Goal: Task Accomplishment & Management: Use online tool/utility

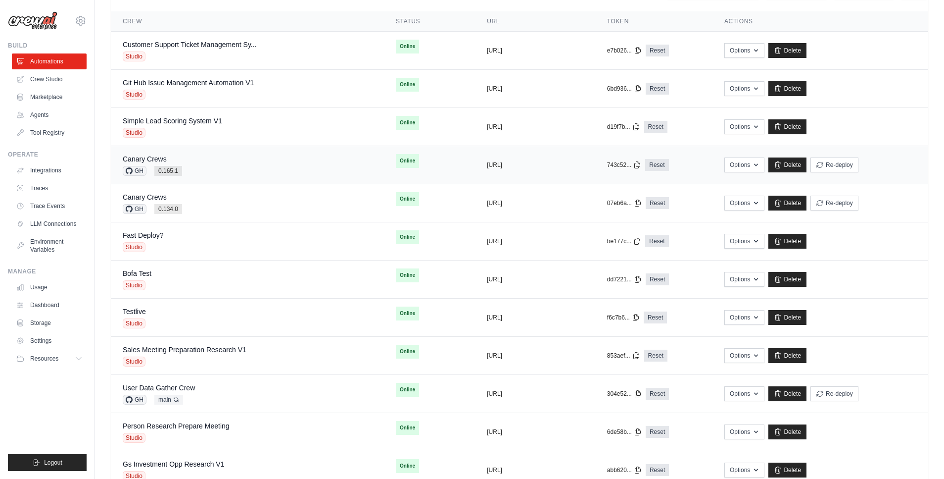
scroll to position [88, 0]
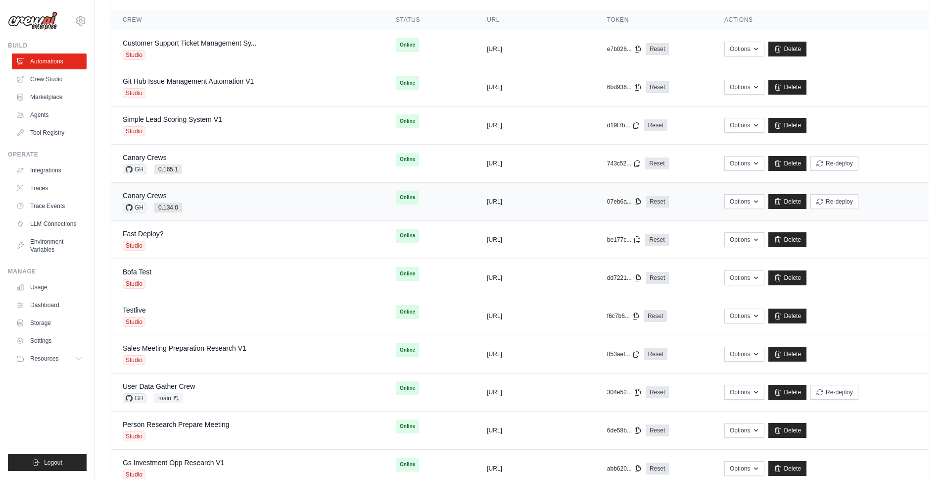
click at [200, 197] on div "Canary [PERSON_NAME] 0.134.0" at bounding box center [247, 202] width 249 height 22
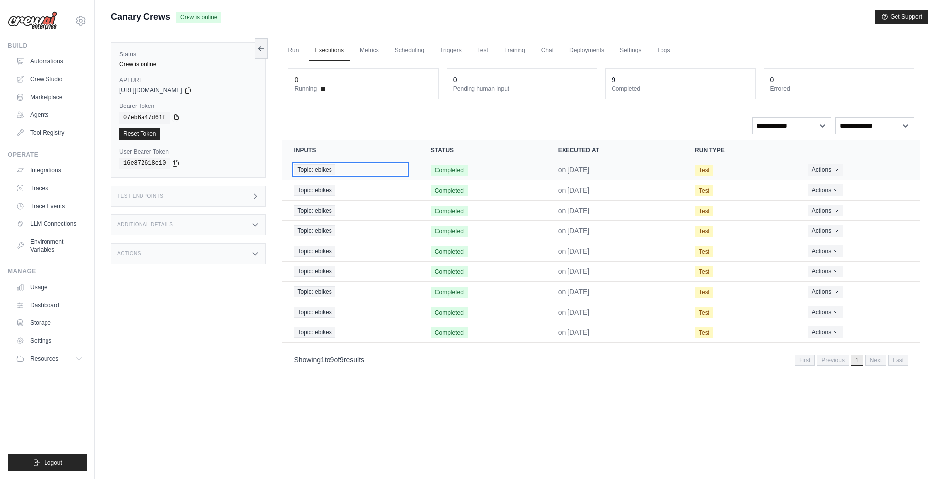
click at [334, 169] on span "Topic: ebikes" at bounding box center [314, 169] width 41 height 11
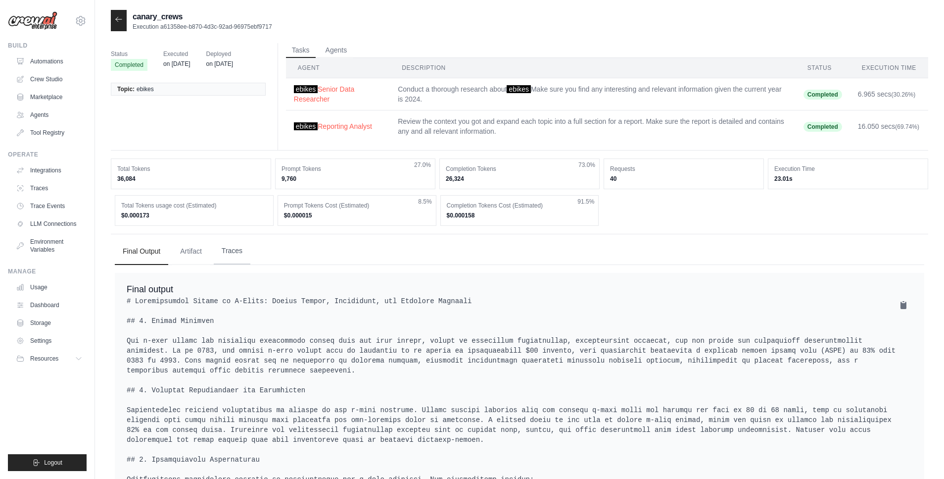
click at [222, 250] on button "Traces" at bounding box center [232, 251] width 37 height 27
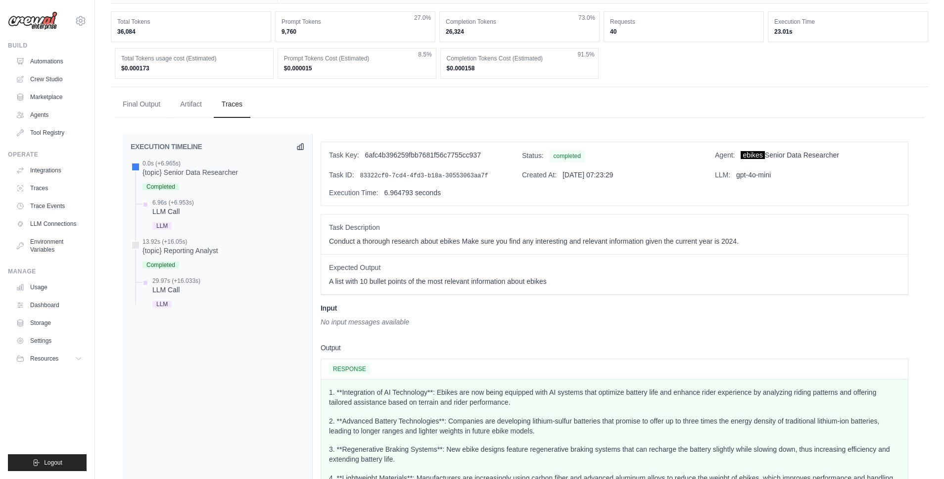
scroll to position [162, 0]
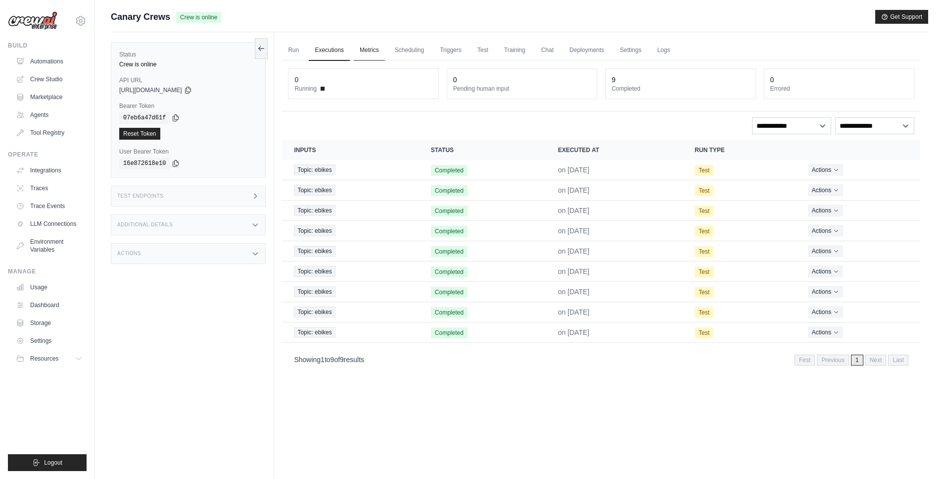
click at [374, 52] on link "Metrics" at bounding box center [369, 50] width 31 height 21
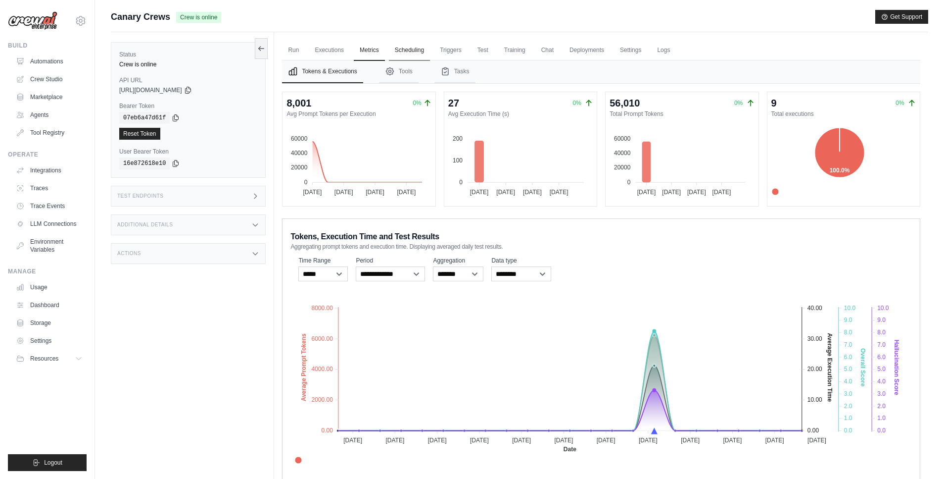
click at [408, 50] on link "Scheduling" at bounding box center [409, 50] width 41 height 21
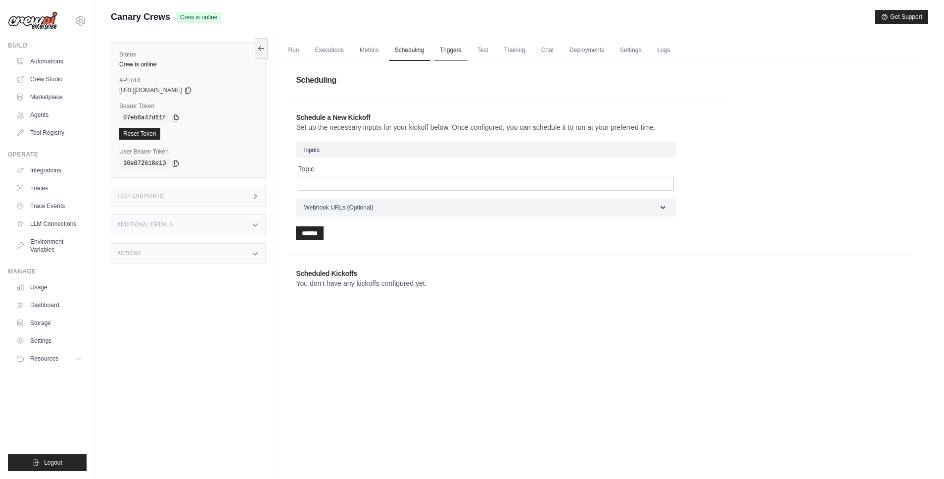
click at [447, 57] on link "Triggers" at bounding box center [451, 50] width 34 height 21
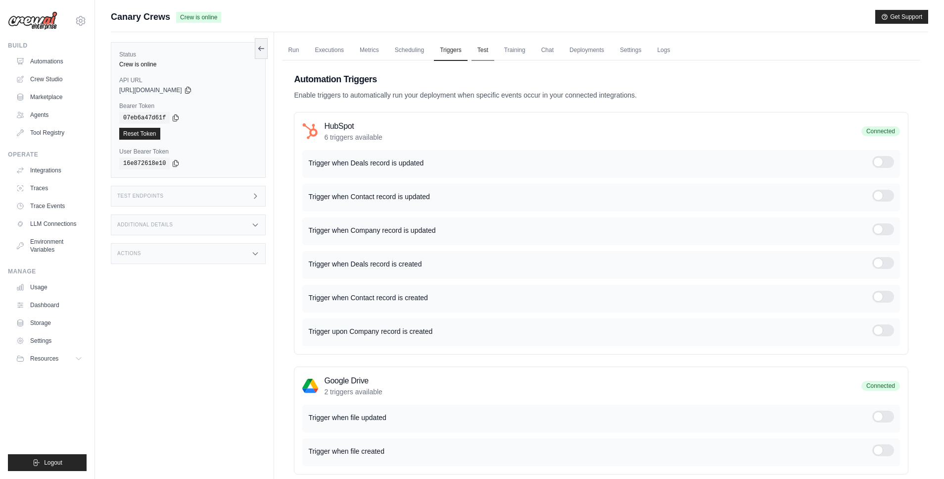
click at [487, 59] on link "Test" at bounding box center [483, 50] width 23 height 21
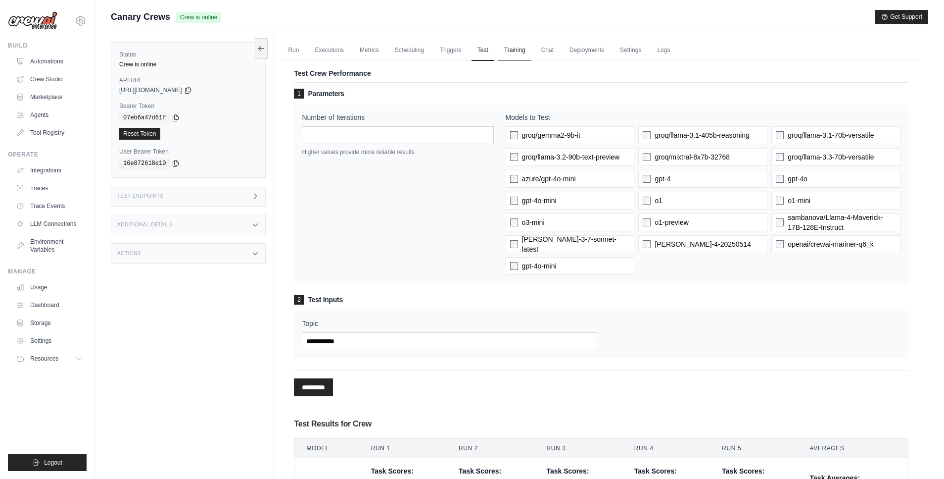
click at [526, 48] on link "Training" at bounding box center [514, 50] width 33 height 21
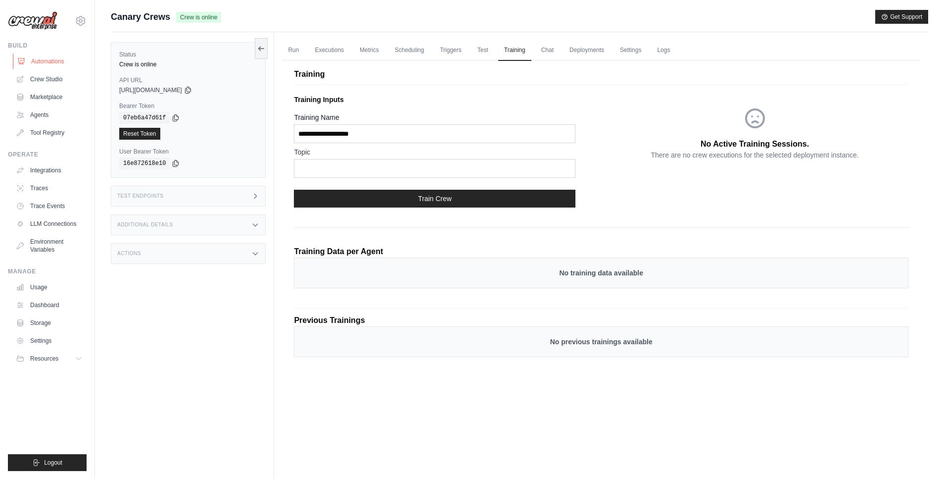
click at [68, 62] on link "Automations" at bounding box center [50, 61] width 75 height 16
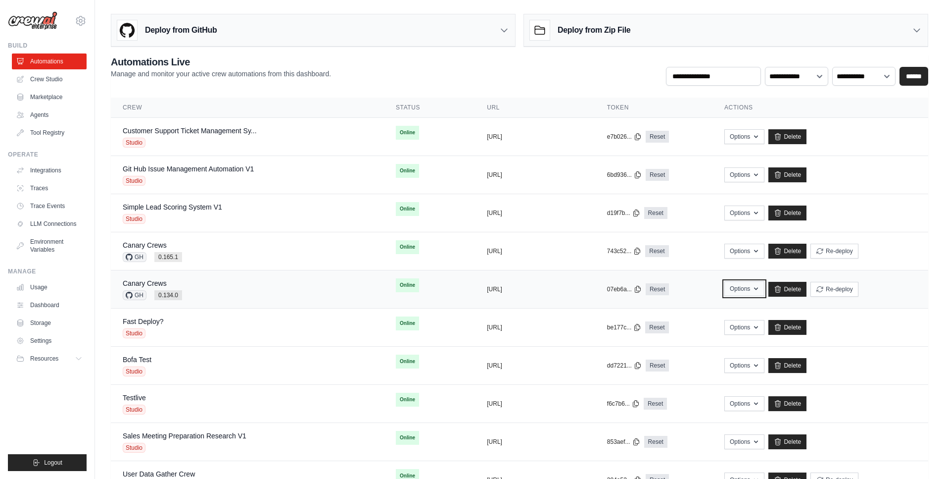
click at [735, 292] on button "Options" at bounding box center [745, 288] width 40 height 15
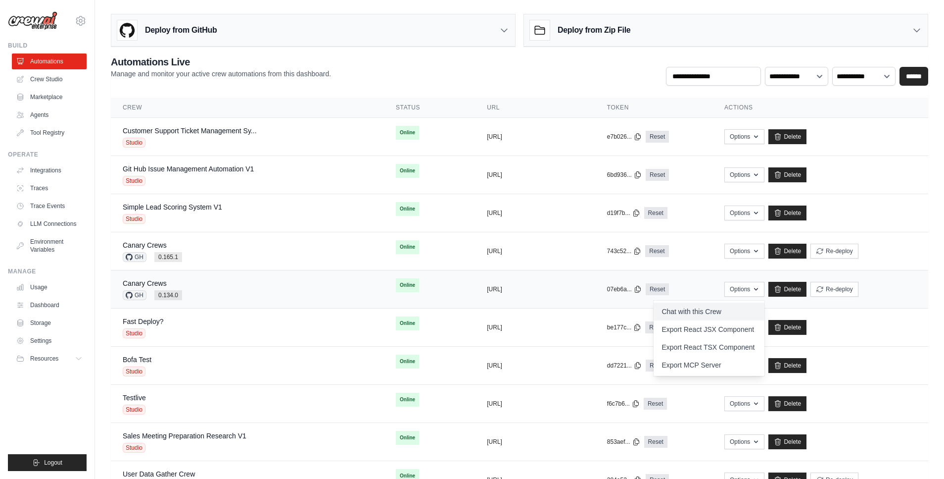
click at [709, 308] on link "Chat with this Crew" at bounding box center [709, 311] width 111 height 18
click at [57, 83] on link "Crew Studio" at bounding box center [50, 79] width 75 height 16
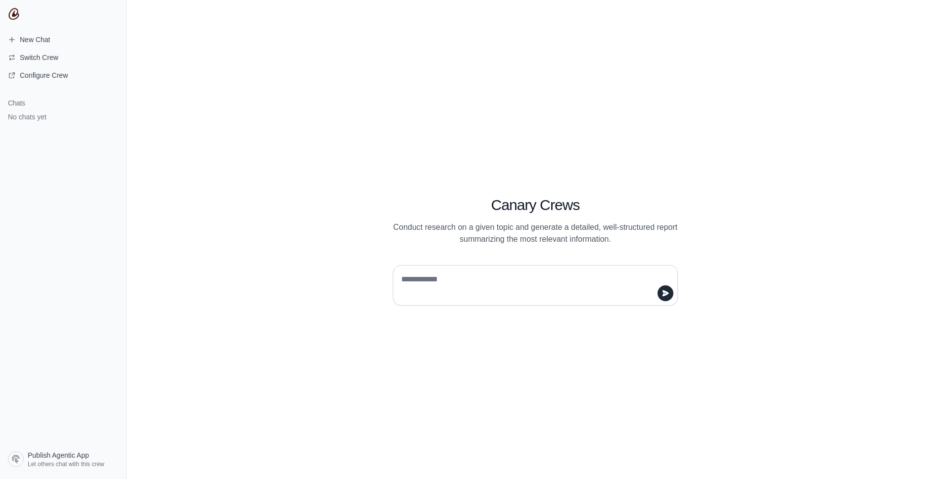
click at [546, 291] on textarea at bounding box center [532, 285] width 266 height 28
type textarea "**"
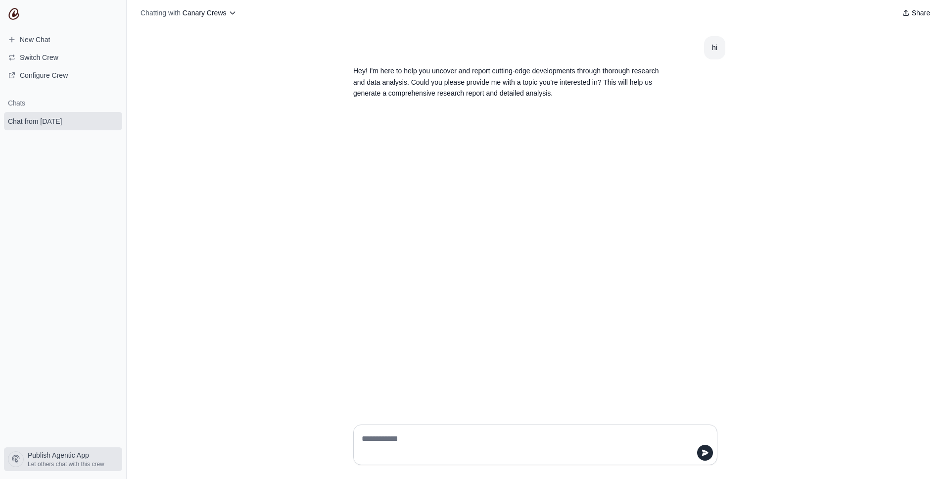
click at [64, 452] on span "Publish Agentic App" at bounding box center [58, 455] width 61 height 10
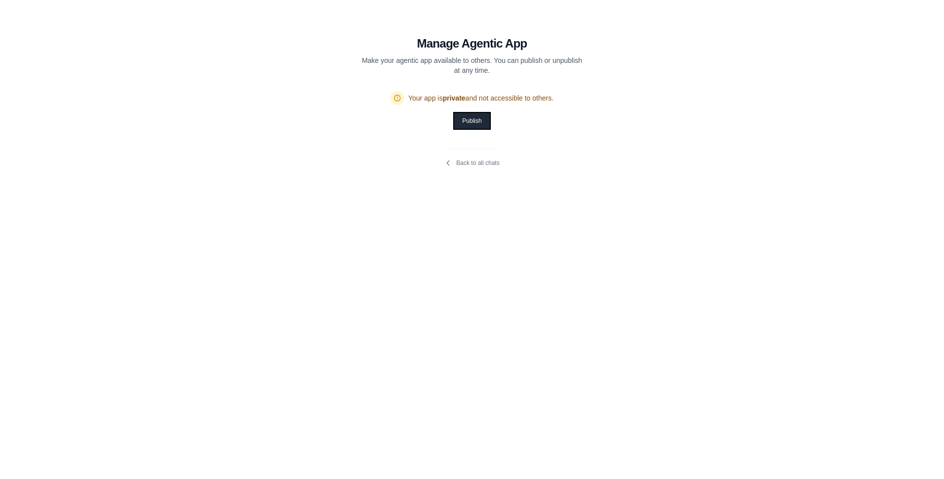
click at [476, 114] on button "Publish" at bounding box center [471, 121] width 35 height 16
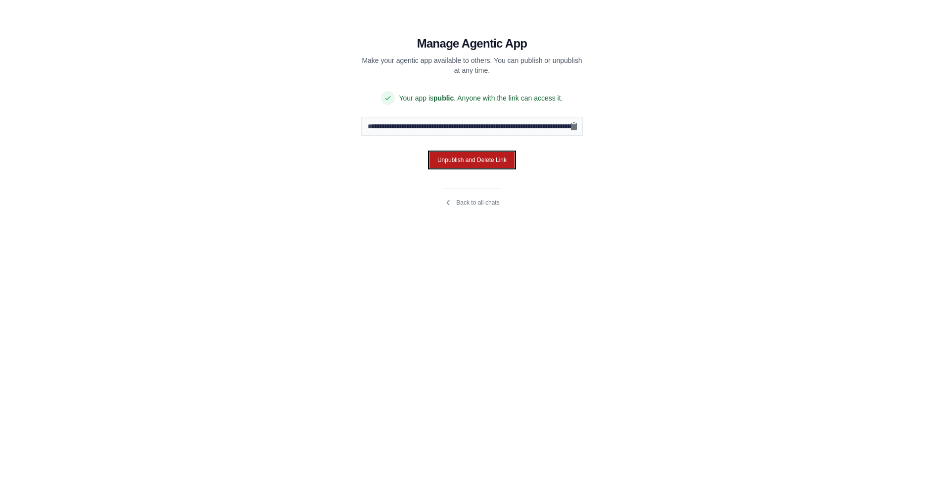
click at [459, 157] on button "Unpublish and Delete Link" at bounding box center [472, 159] width 86 height 17
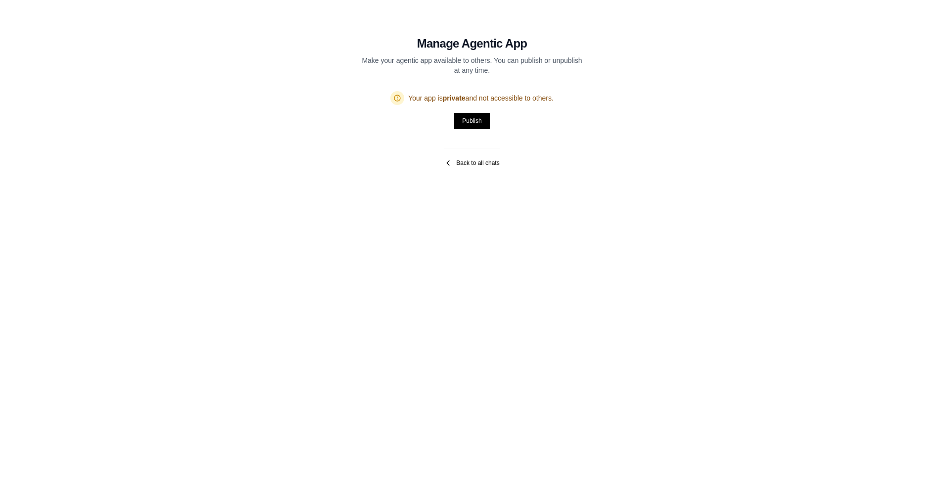
click at [463, 161] on link "Back to all chats" at bounding box center [471, 163] width 55 height 8
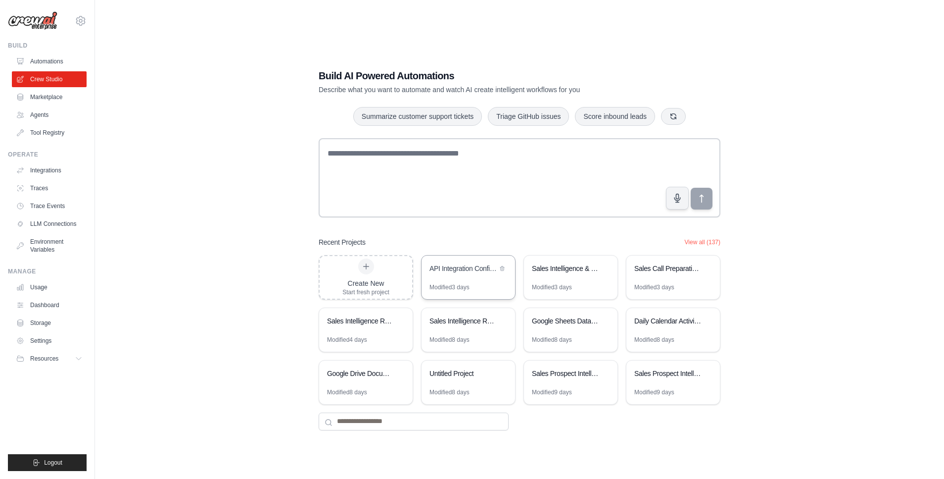
click at [443, 274] on div "API Integration Configuration Generator" at bounding box center [464, 269] width 68 height 12
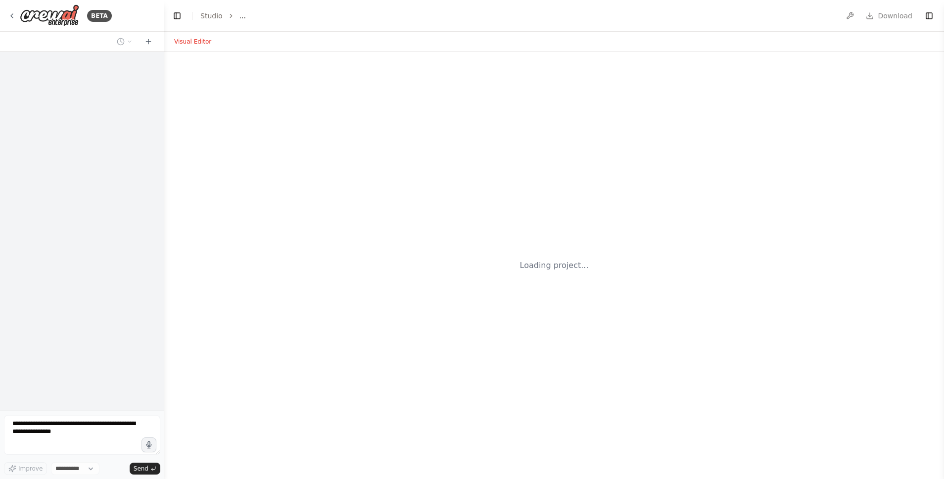
select select "****"
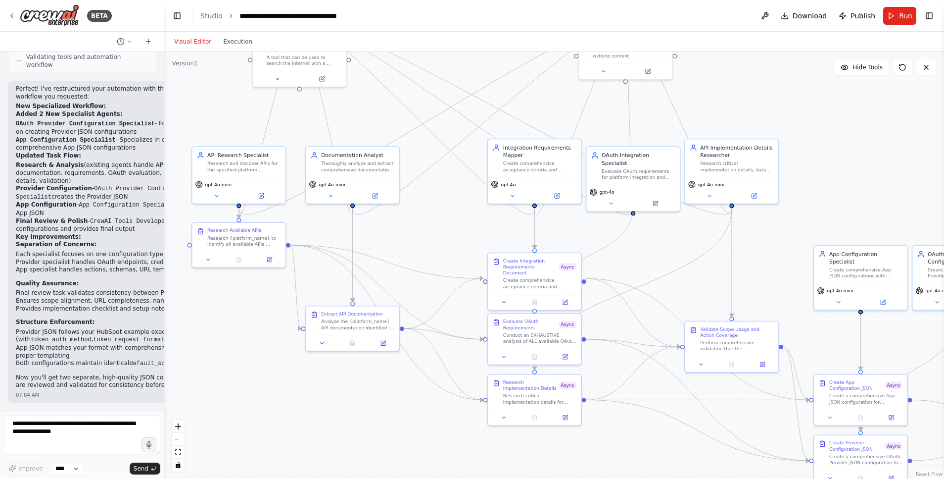
scroll to position [5555, 0]
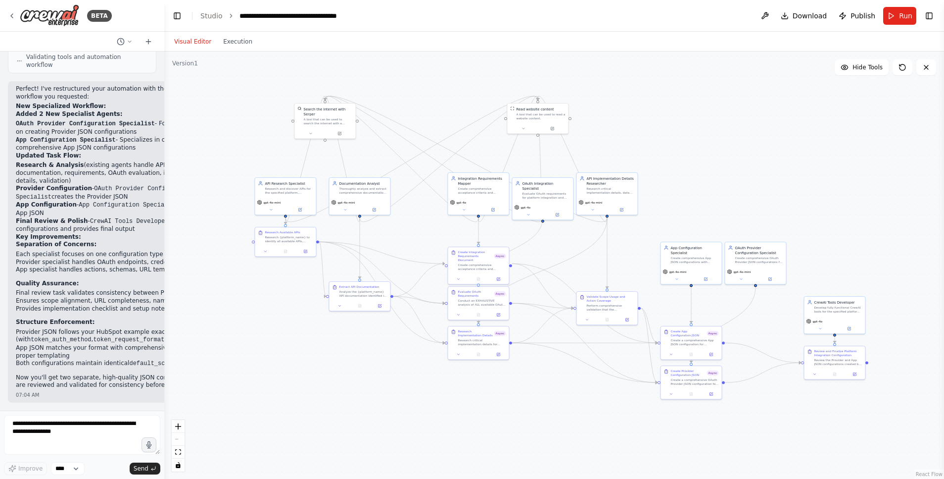
drag, startPoint x: 732, startPoint y: 200, endPoint x: 704, endPoint y: 180, distance: 35.4
click at [704, 180] on div ".deletable-edge-delete-btn { width: 20px; height: 20px; border: 0px solid #ffff…" at bounding box center [554, 264] width 780 height 427
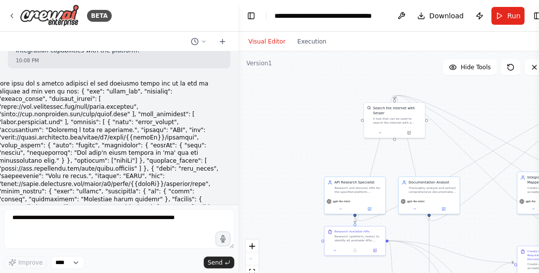
scroll to position [1501, 0]
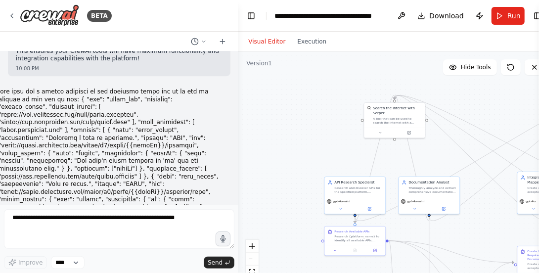
drag, startPoint x: 161, startPoint y: 105, endPoint x: 261, endPoint y: 97, distance: 100.3
click at [261, 97] on div "BETA Hello! I'm the CrewAI assistant. What kind of automation do you want to bu…" at bounding box center [269, 136] width 539 height 273
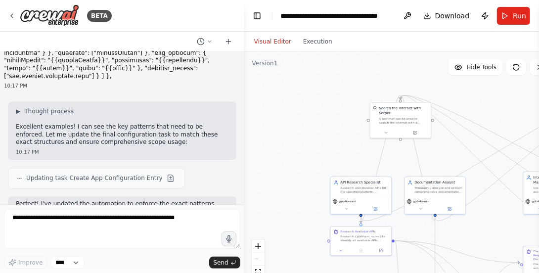
scroll to position [2930, 0]
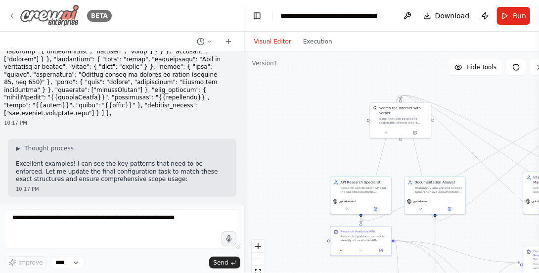
click at [17, 14] on div "BETA" at bounding box center [60, 15] width 104 height 22
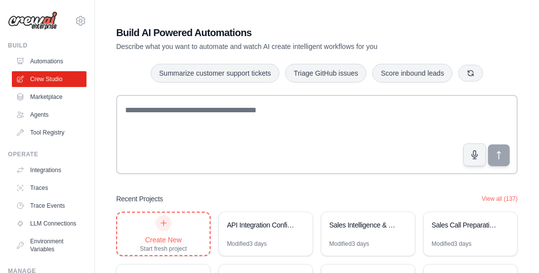
click at [179, 219] on div "Create New Start fresh project" at bounding box center [163, 234] width 47 height 38
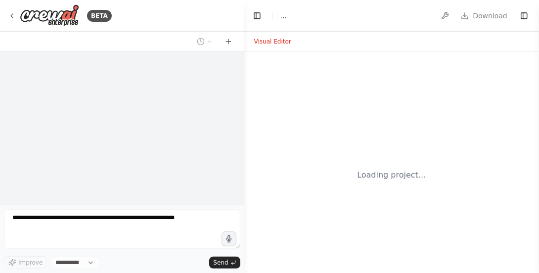
select select "****"
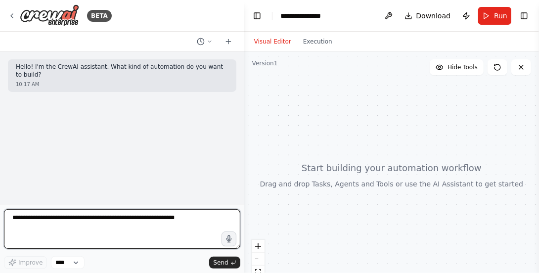
click at [179, 218] on textarea at bounding box center [122, 229] width 237 height 40
type textarea "**********"
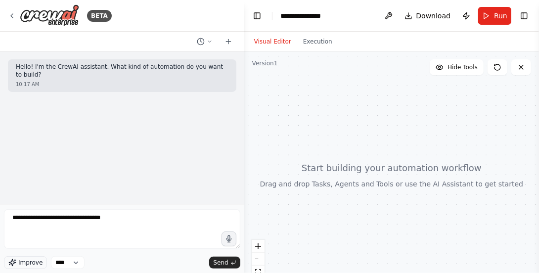
click at [36, 262] on span "Improve" at bounding box center [30, 263] width 24 height 8
click at [233, 260] on icon "submit" at bounding box center [234, 263] width 6 height 6
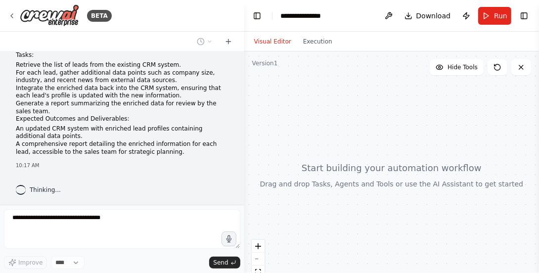
scroll to position [70, 0]
click at [334, 191] on div at bounding box center [391, 174] width 295 height 247
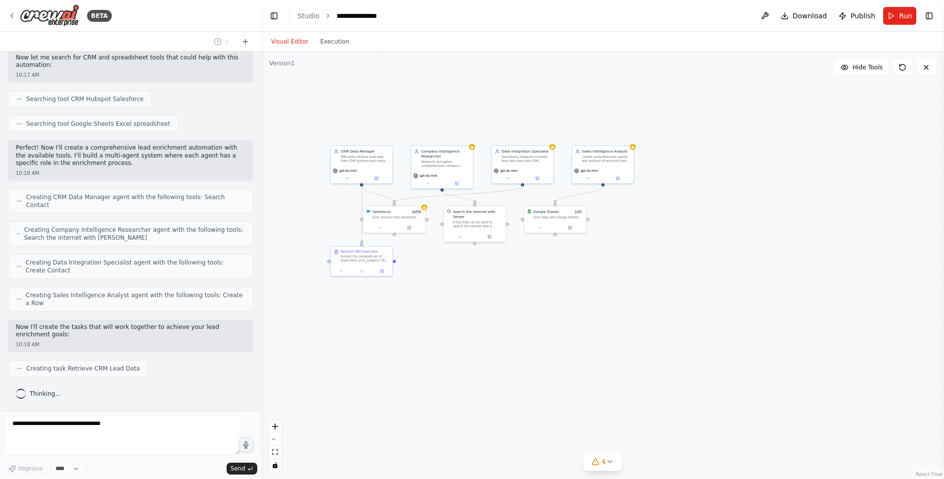
scroll to position [268, 0]
